Goal: Task Accomplishment & Management: Manage account settings

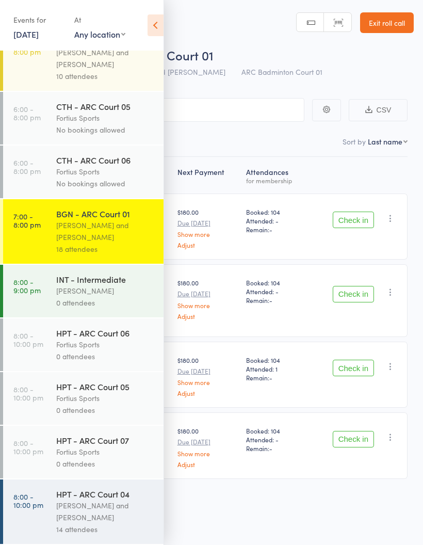
scroll to position [7, 0]
click at [104, 285] on div "[PERSON_NAME]" at bounding box center [105, 291] width 98 height 12
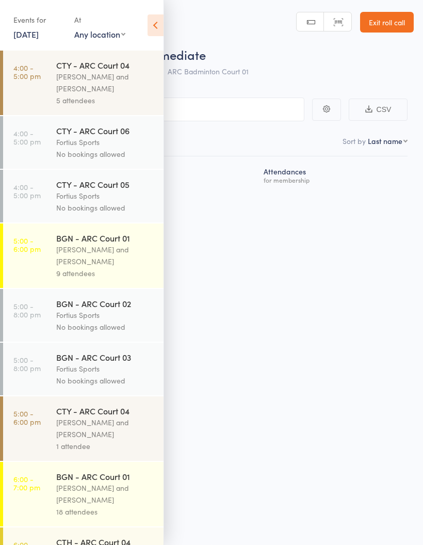
click at [159, 23] on icon at bounding box center [155, 25] width 16 height 22
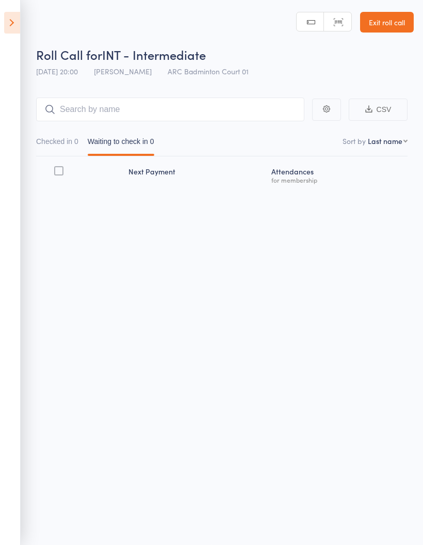
click at [67, 135] on button "Checked in 0" at bounding box center [57, 144] width 42 height 24
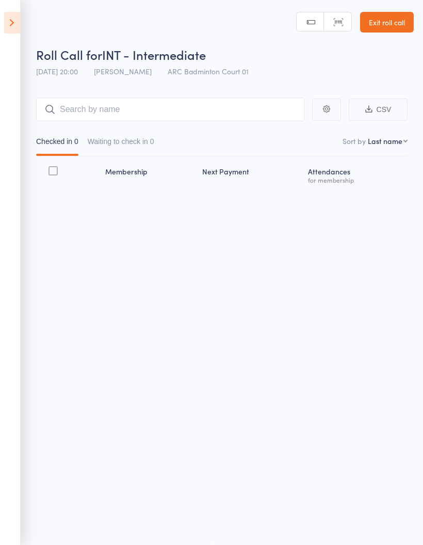
click at [152, 139] on button "Waiting to check in 0" at bounding box center [121, 144] width 67 height 24
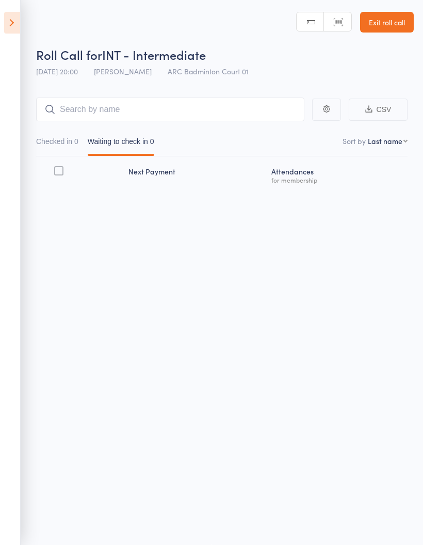
click at [12, 28] on icon at bounding box center [12, 23] width 16 height 22
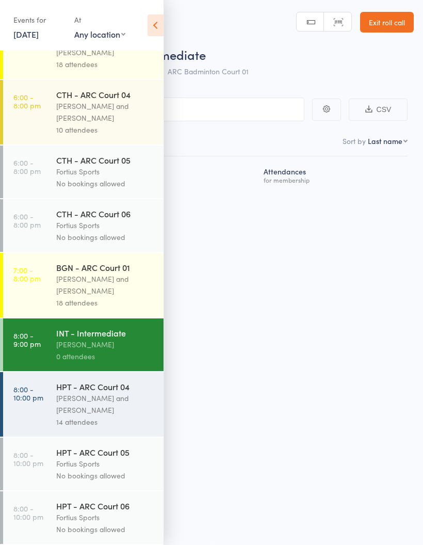
scroll to position [464, 0]
click at [89, 521] on div "Fortius Sports" at bounding box center [105, 517] width 98 height 12
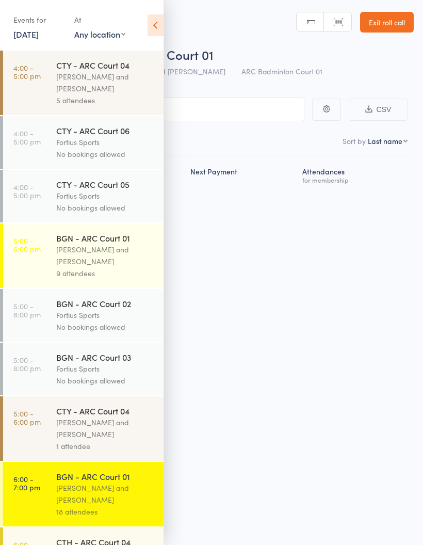
click at [161, 29] on icon at bounding box center [155, 25] width 16 height 22
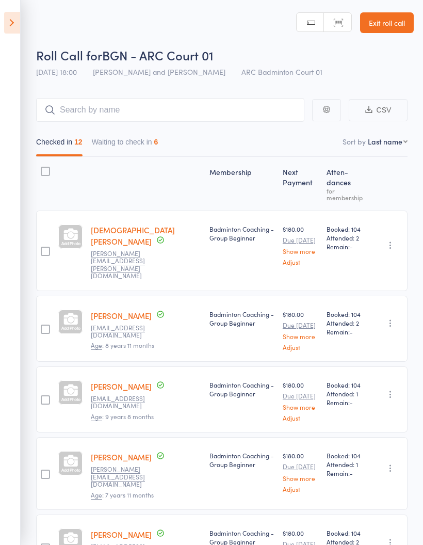
click at [135, 139] on button "Waiting to check in 6" at bounding box center [125, 145] width 67 height 24
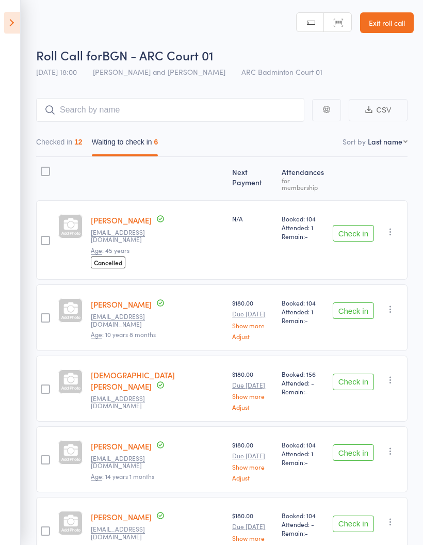
click at [56, 131] on div "Checked in 12 Waiting to check in 6" at bounding box center [221, 139] width 371 height 35
click at [60, 140] on button "Checked in 12" at bounding box center [59, 145] width 46 height 24
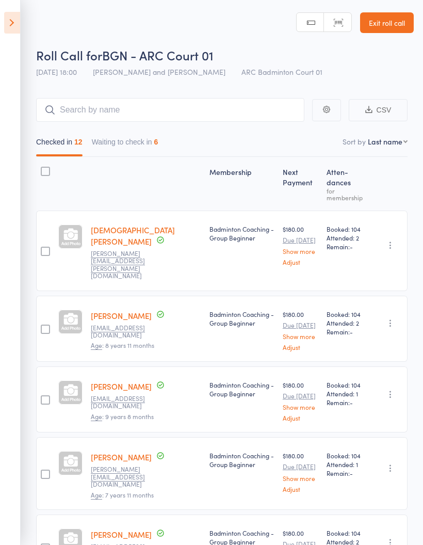
click at [151, 138] on button "Waiting to check in 6" at bounding box center [125, 145] width 67 height 24
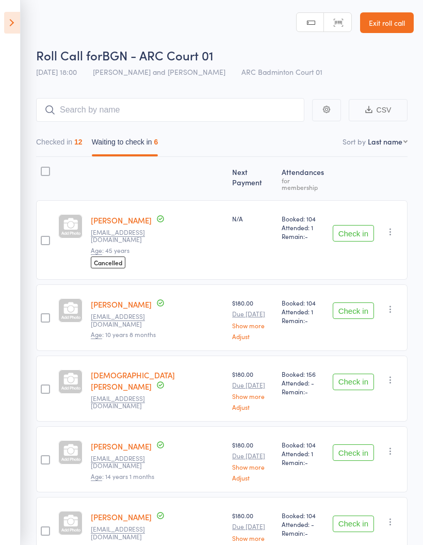
click at [15, 28] on icon at bounding box center [12, 23] width 16 height 22
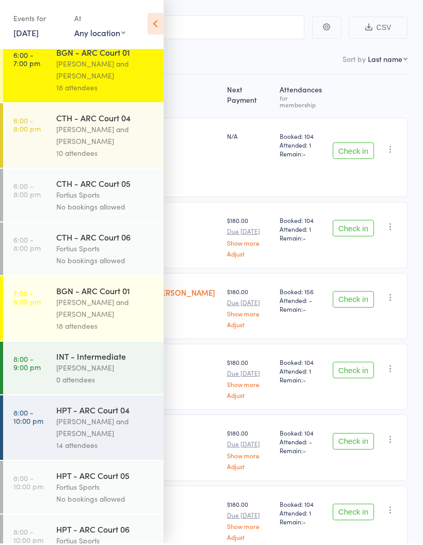
scroll to position [122, 0]
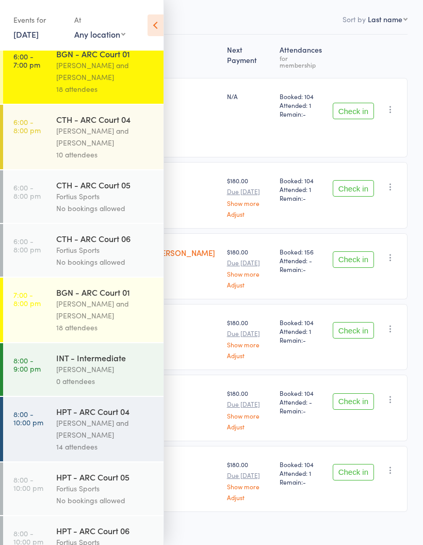
click at [96, 440] on div "[PERSON_NAME] and [PERSON_NAME]" at bounding box center [105, 429] width 98 height 24
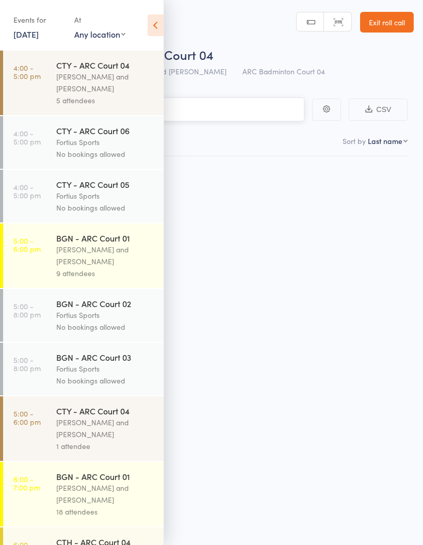
scroll to position [7, 0]
click at [93, 438] on div "[PERSON_NAME] and [PERSON_NAME]" at bounding box center [105, 428] width 98 height 24
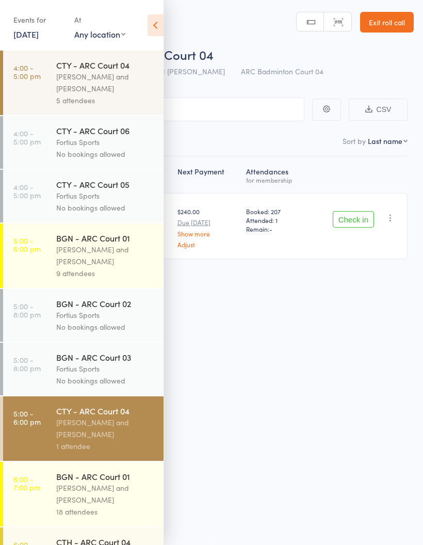
click at [150, 23] on icon at bounding box center [155, 25] width 16 height 22
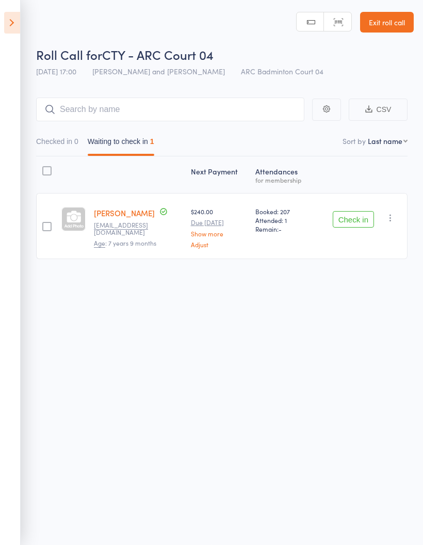
click at [70, 144] on button "Checked in 0" at bounding box center [57, 144] width 42 height 24
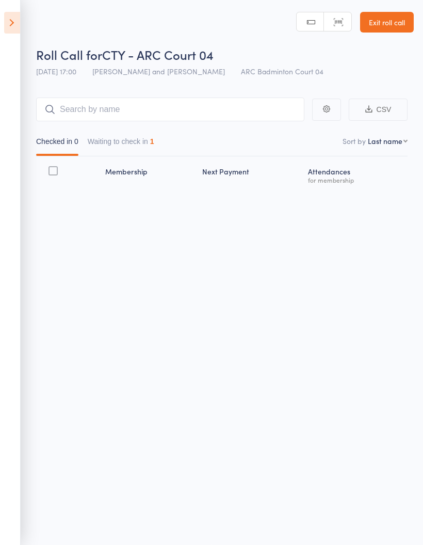
click at [145, 138] on button "Waiting to check in 1" at bounding box center [121, 144] width 67 height 24
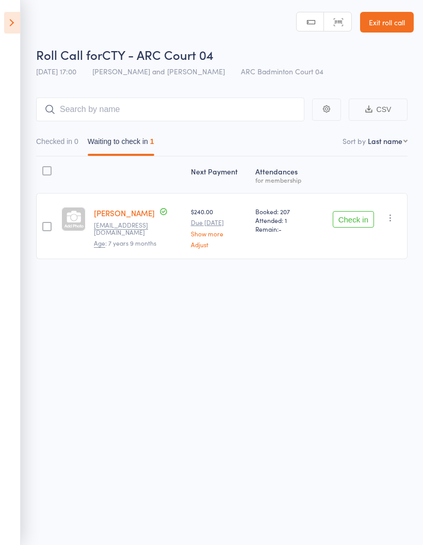
click at [17, 22] on icon at bounding box center [12, 23] width 16 height 22
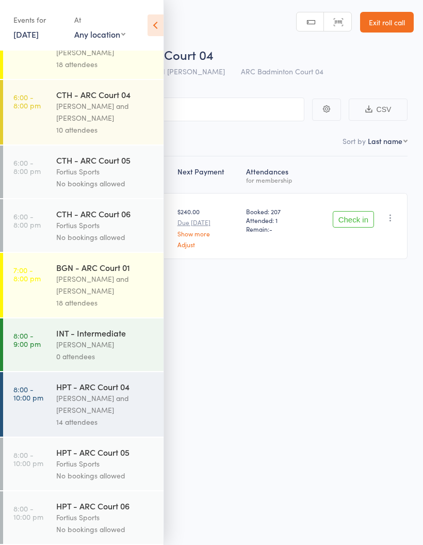
scroll to position [464, 0]
click at [99, 399] on div "[PERSON_NAME] and [PERSON_NAME]" at bounding box center [105, 404] width 98 height 24
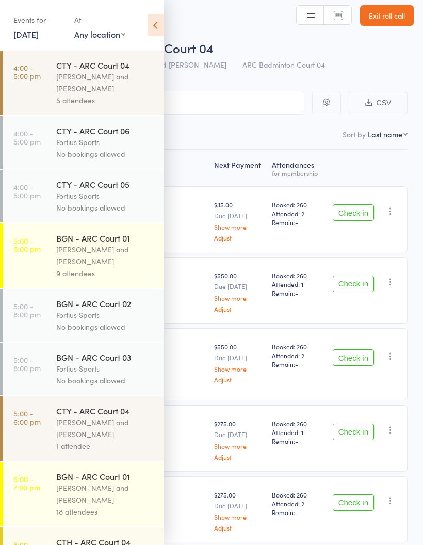
click at [154, 25] on icon at bounding box center [155, 25] width 16 height 22
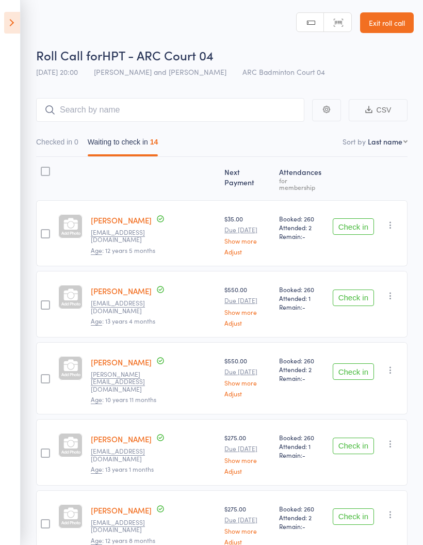
click at [360, 290] on button "Check in" at bounding box center [353, 297] width 41 height 17
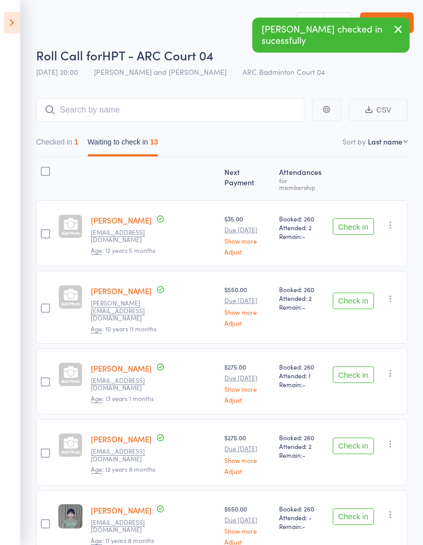
click at [351, 292] on button "Check in" at bounding box center [353, 300] width 41 height 17
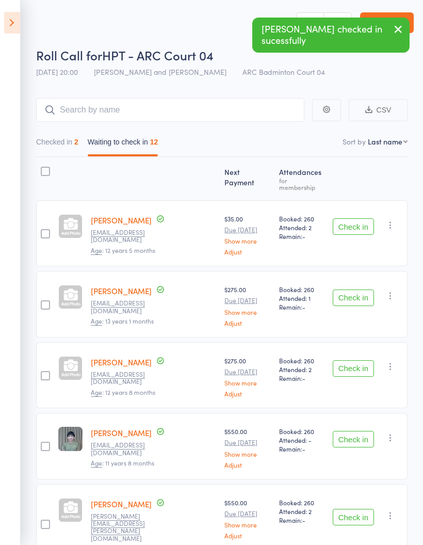
click at [350, 294] on button "Check in" at bounding box center [353, 297] width 41 height 17
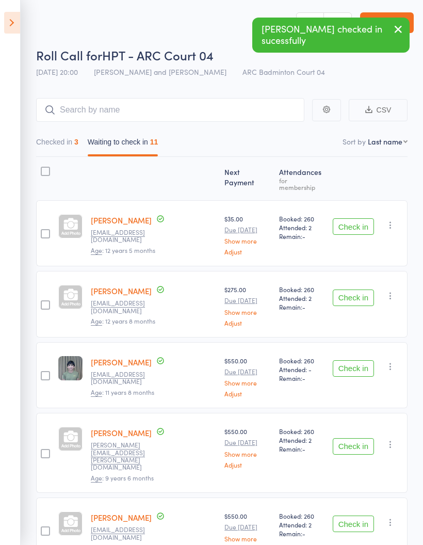
click at [359, 292] on button "Check in" at bounding box center [353, 297] width 41 height 17
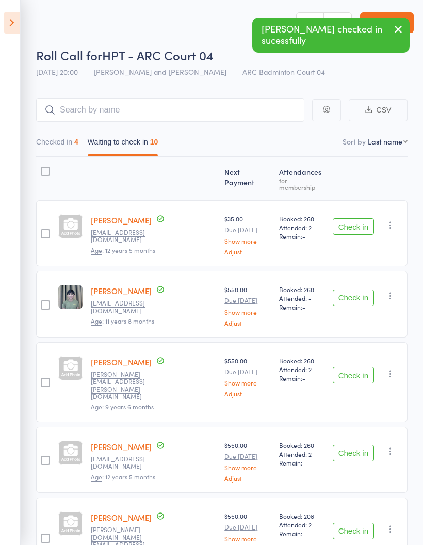
click at [354, 367] on button "Check in" at bounding box center [353, 375] width 41 height 17
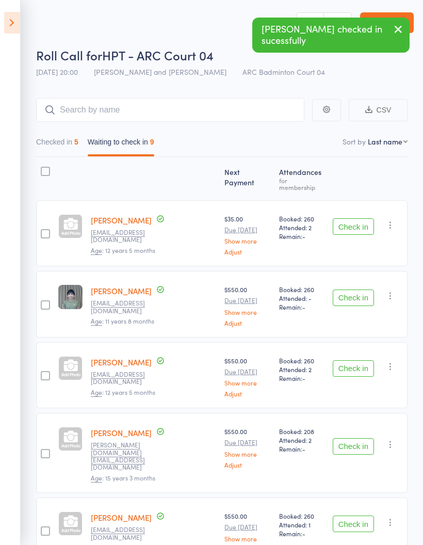
click at [355, 364] on button "Check in" at bounding box center [353, 368] width 41 height 17
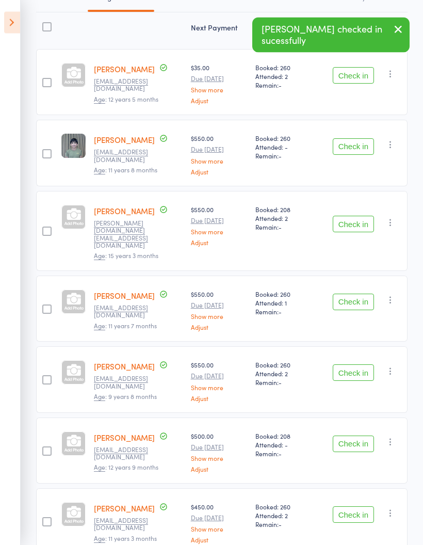
scroll to position [144, 0]
click at [353, 293] on button "Check in" at bounding box center [353, 301] width 41 height 17
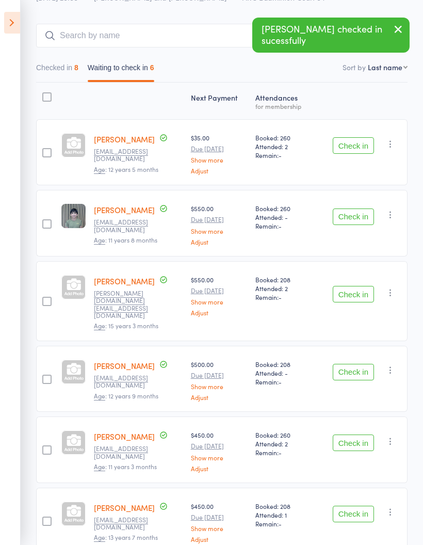
click at [350, 364] on button "Check in" at bounding box center [353, 372] width 41 height 17
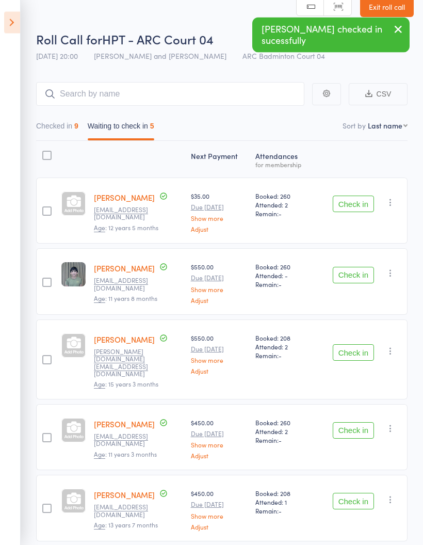
scroll to position [45, 0]
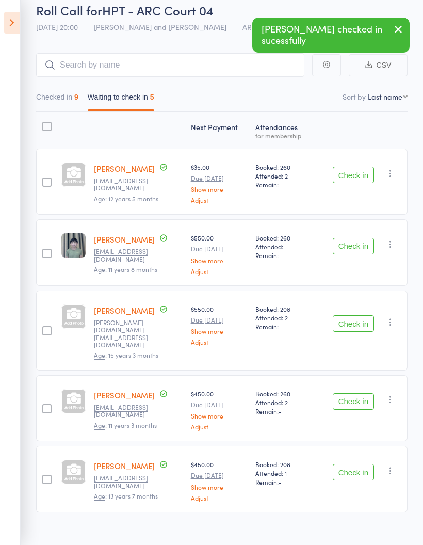
click at [31, 93] on main "CSV Checked in 9 Waiting to check in 5 Sort by Last name First name Last name B…" at bounding box center [211, 298] width 423 height 520
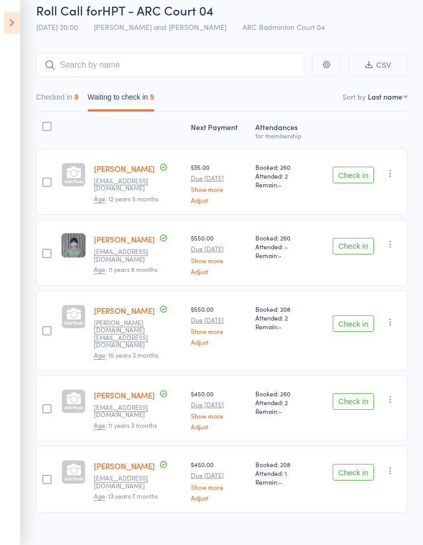
click at [47, 103] on button "Checked in 9" at bounding box center [57, 100] width 42 height 24
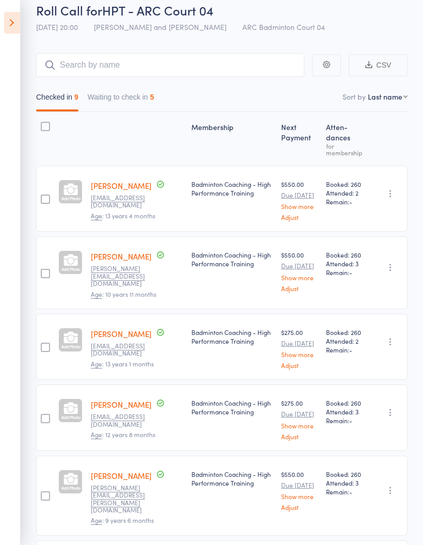
click at [124, 102] on button "Waiting to check in 5" at bounding box center [121, 100] width 67 height 24
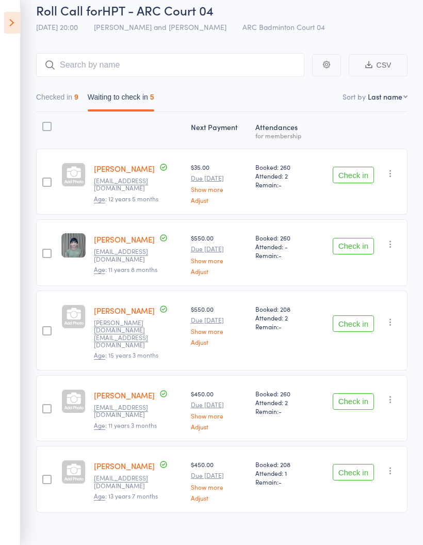
click at [75, 96] on button "Checked in 9" at bounding box center [57, 100] width 42 height 24
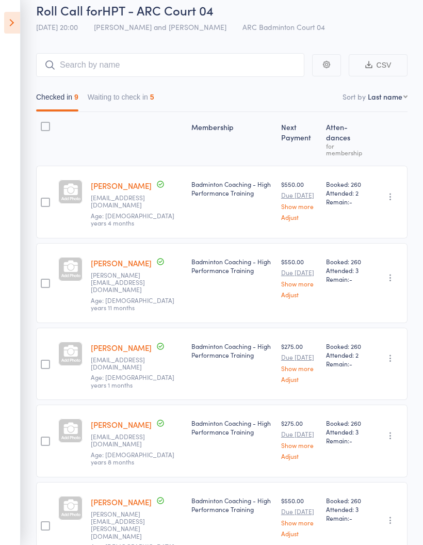
click at [154, 95] on div "5" at bounding box center [152, 97] width 4 height 8
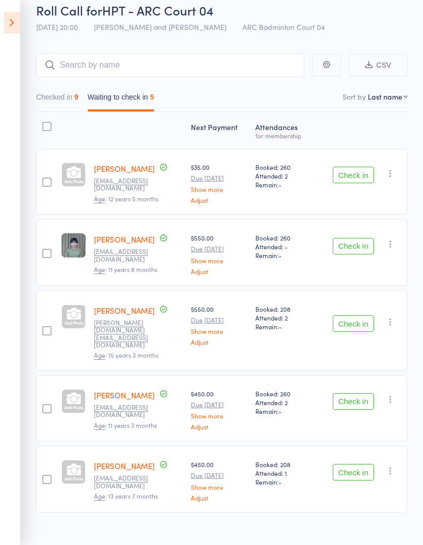
click at [63, 92] on button "Checked in 9" at bounding box center [57, 100] width 42 height 24
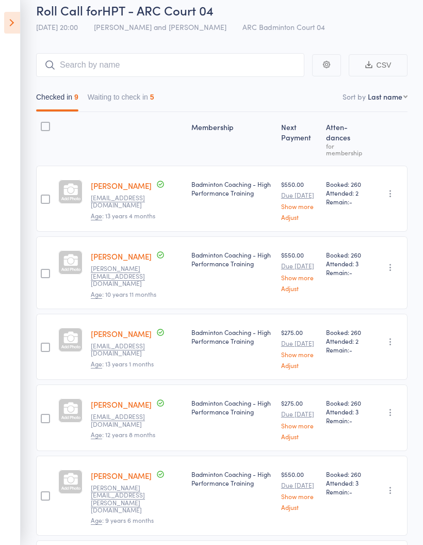
click at [142, 98] on button "Waiting to check in 5" at bounding box center [121, 100] width 67 height 24
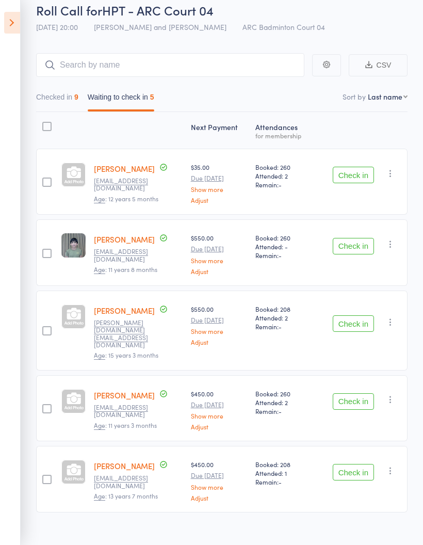
click at [58, 100] on button "Checked in 9" at bounding box center [57, 100] width 42 height 24
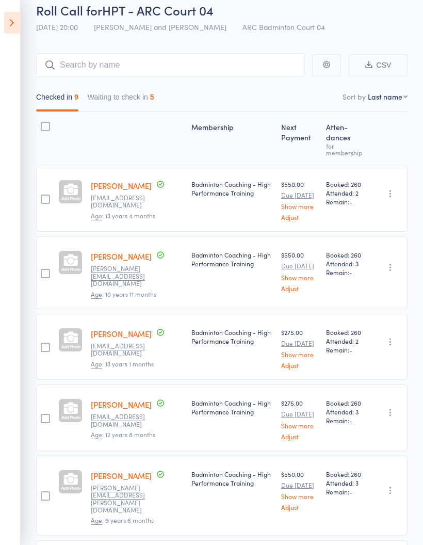
click at [1, 31] on aside "Events for [DATE] [DATE] [DATE] Sun Mon Tue Wed Thu Fri Sat 31 27 28 29 30 31 0…" at bounding box center [10, 272] width 21 height 545
click at [7, 23] on icon at bounding box center [12, 23] width 16 height 22
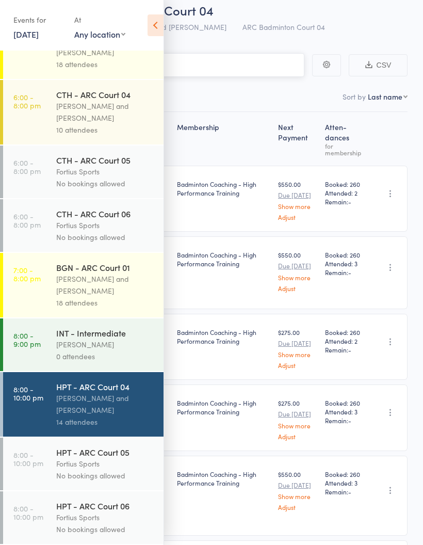
click at [207, 76] on input "search" at bounding box center [159, 65] width 289 height 24
click at [159, 30] on icon at bounding box center [155, 25] width 16 height 22
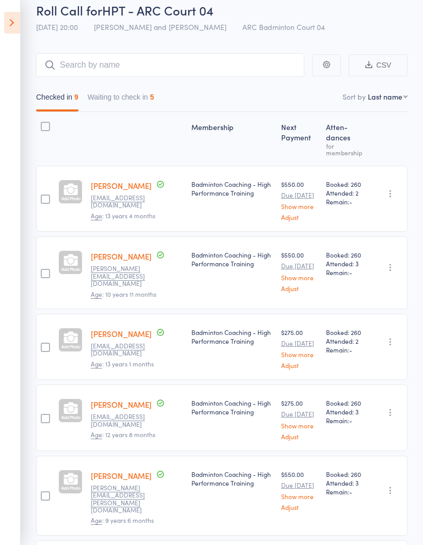
click at [196, 86] on div "Checked in 9 Waiting to check in 5" at bounding box center [221, 94] width 371 height 35
click at [131, 96] on button "Waiting to check in 5" at bounding box center [121, 100] width 67 height 24
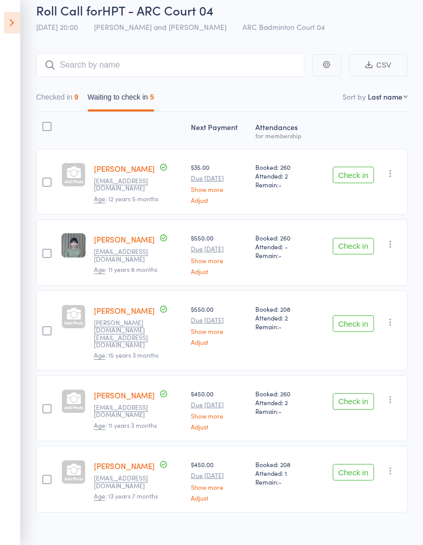
click at [64, 93] on button "Checked in 9" at bounding box center [57, 100] width 42 height 24
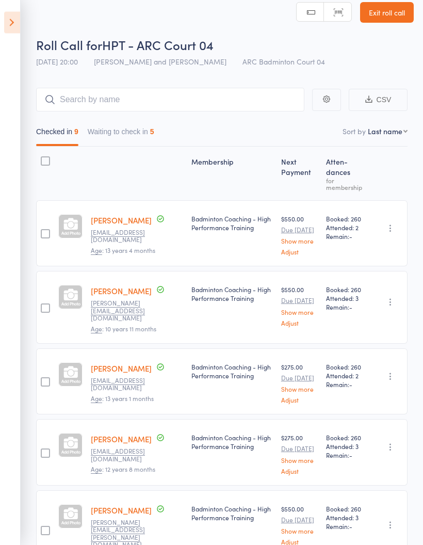
scroll to position [0, 0]
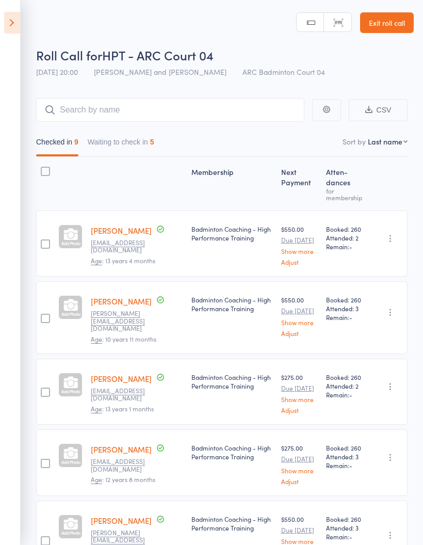
click at [5, 217] on aside "Events for [DATE] [DATE] [DATE] Sun Mon Tue Wed Thu Fri Sat 31 27 28 29 30 31 0…" at bounding box center [10, 272] width 21 height 545
click at [0, 22] on aside "Events for [DATE] [DATE] [DATE] Sun Mon Tue Wed Thu Fri Sat 31 27 28 29 30 31 0…" at bounding box center [10, 272] width 21 height 545
click at [5, 30] on icon at bounding box center [12, 23] width 16 height 22
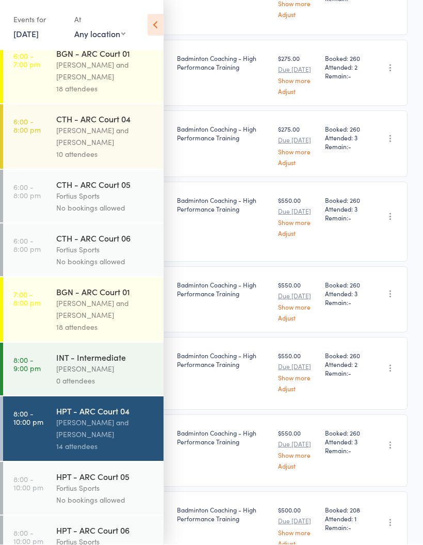
scroll to position [312, 0]
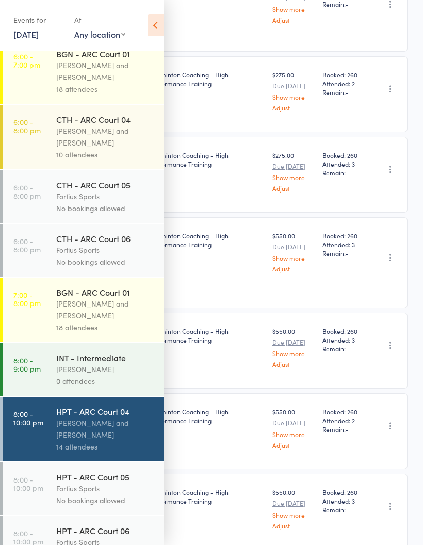
click at [151, 30] on icon at bounding box center [155, 25] width 16 height 22
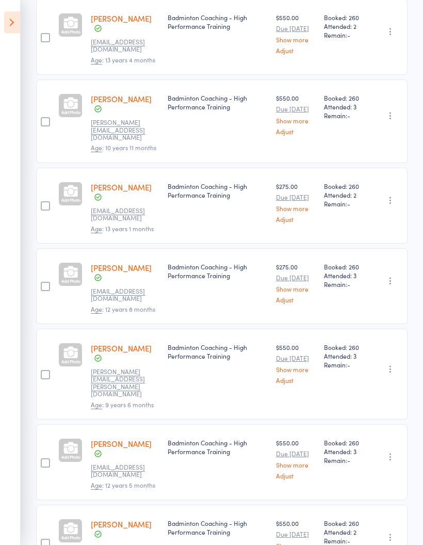
scroll to position [0, 0]
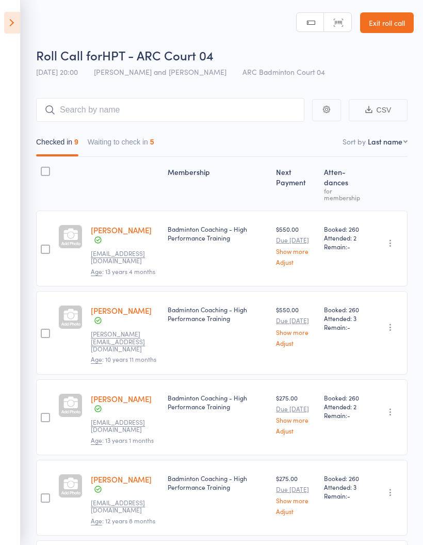
click at [135, 147] on button "Waiting to check in 5" at bounding box center [121, 145] width 67 height 24
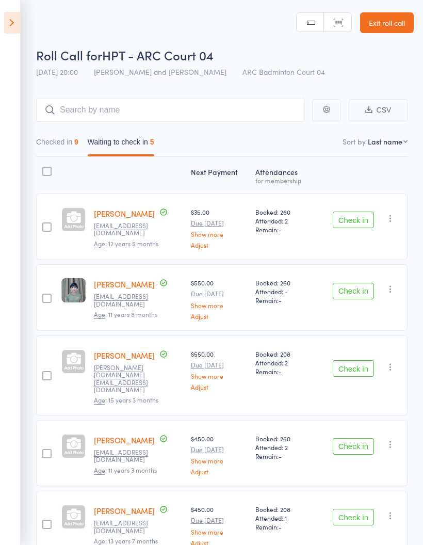
click at [395, 224] on button "button" at bounding box center [390, 218] width 12 height 12
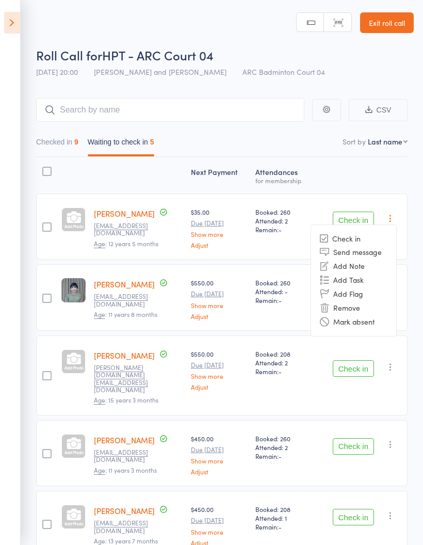
click at [371, 321] on li "Mark absent" at bounding box center [353, 322] width 85 height 14
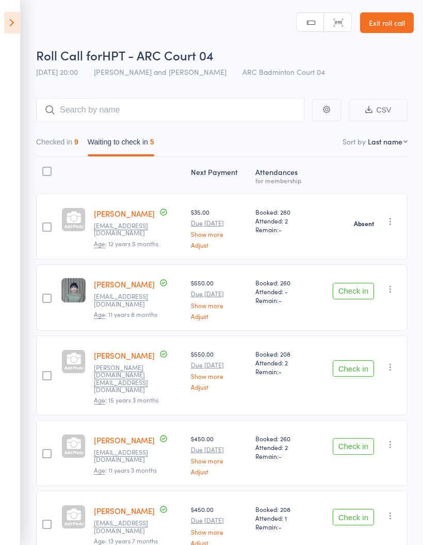
click at [385, 289] on button "button" at bounding box center [390, 289] width 12 height 12
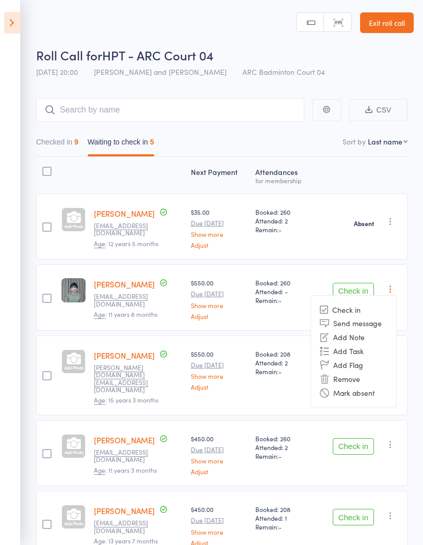
click at [355, 393] on li "Mark absent" at bounding box center [353, 392] width 85 height 14
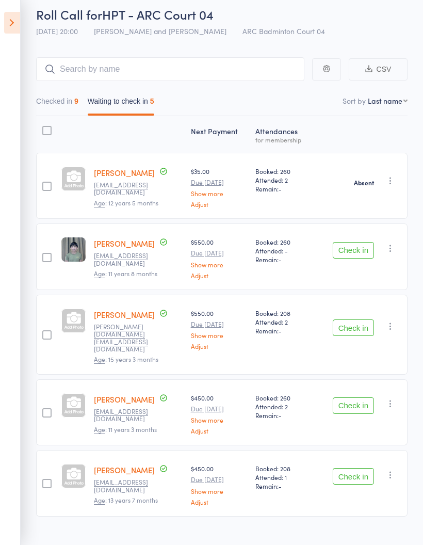
scroll to position [45, 0]
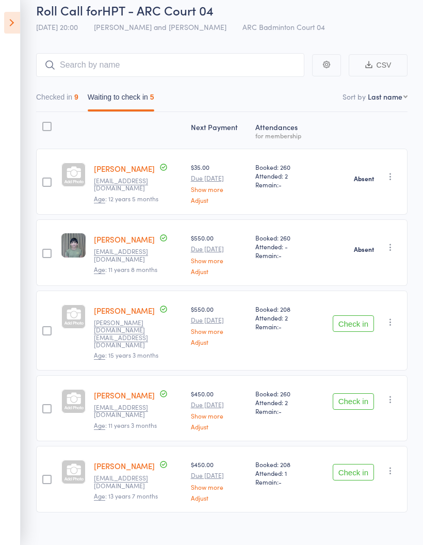
click at [395, 319] on icon "button" at bounding box center [390, 322] width 10 height 10
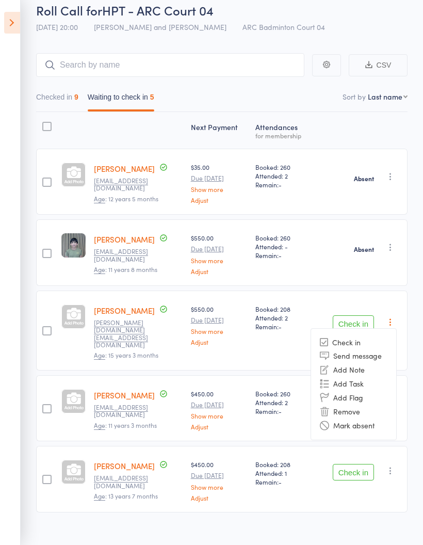
click at [360, 421] on li "Mark absent" at bounding box center [353, 425] width 85 height 14
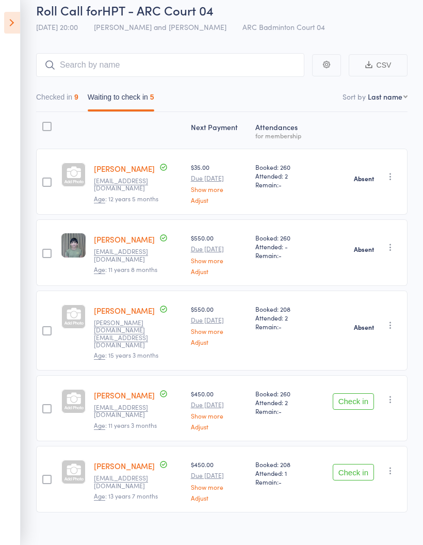
click at [61, 103] on button "Checked in 9" at bounding box center [57, 100] width 42 height 24
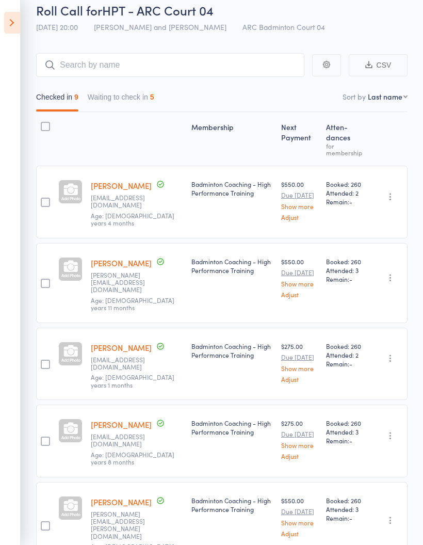
click at [143, 94] on button "Waiting to check in 5" at bounding box center [121, 100] width 67 height 24
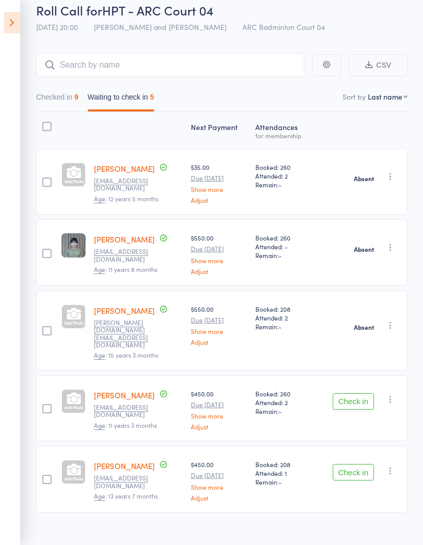
click at [391, 394] on icon "button" at bounding box center [390, 399] width 10 height 10
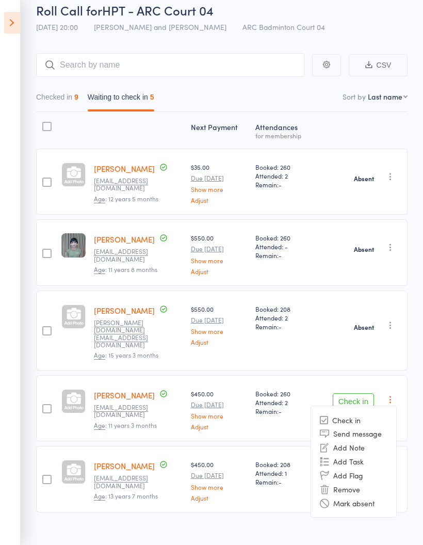
click at [364, 496] on li "Mark absent" at bounding box center [353, 503] width 85 height 14
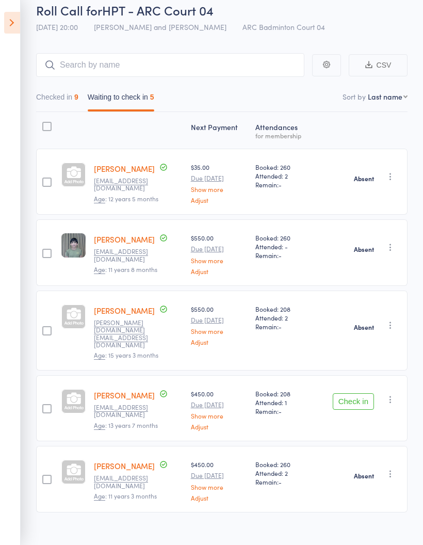
click at [395, 394] on icon "button" at bounding box center [390, 399] width 10 height 10
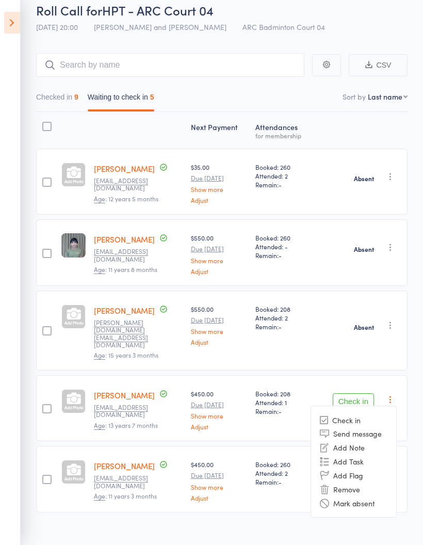
click at [361, 496] on li "Mark absent" at bounding box center [353, 503] width 85 height 14
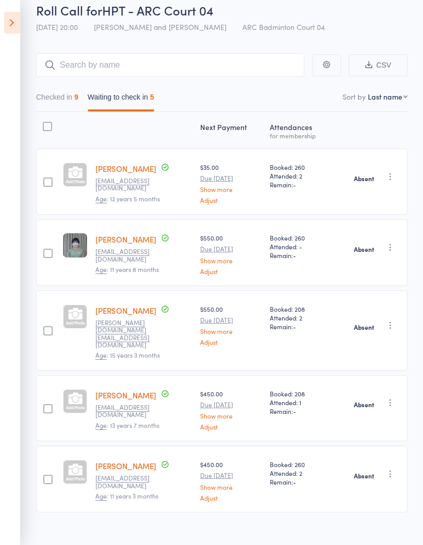
click at [63, 96] on button "Checked in 9" at bounding box center [57, 100] width 42 height 24
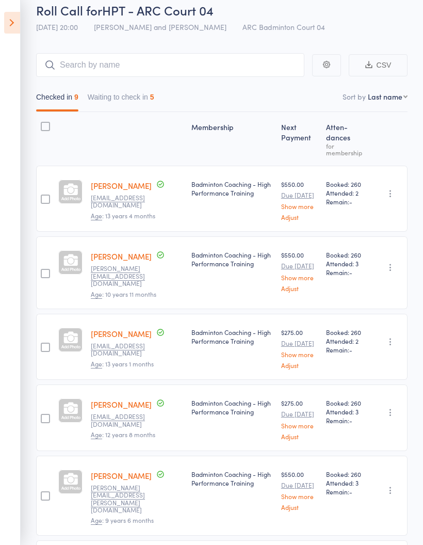
click at [134, 94] on button "Waiting to check in 5" at bounding box center [121, 100] width 67 height 24
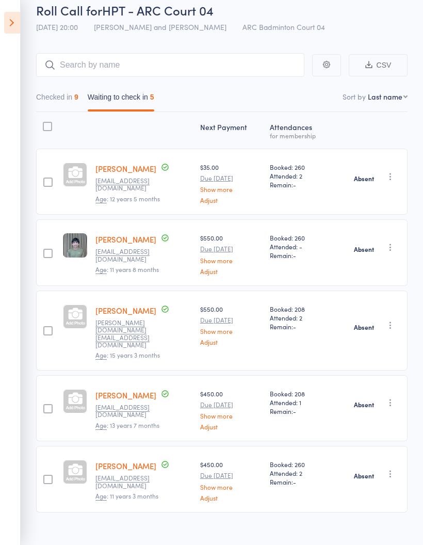
click at [67, 101] on button "Checked in 9" at bounding box center [57, 100] width 42 height 24
